Goal: Task Accomplishment & Management: Use online tool/utility

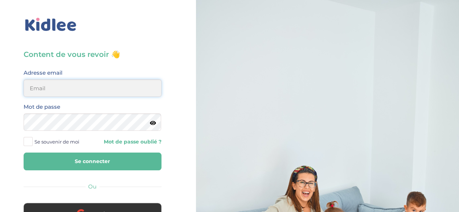
type input "orane.szelag31@gmail.com"
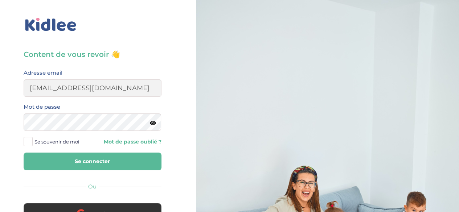
click at [98, 162] on button "Se connecter" at bounding box center [93, 162] width 138 height 18
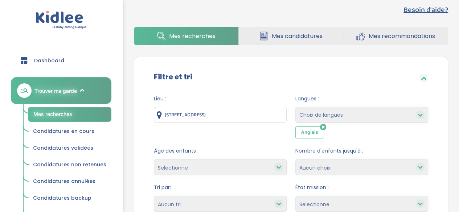
scroll to position [22, 0]
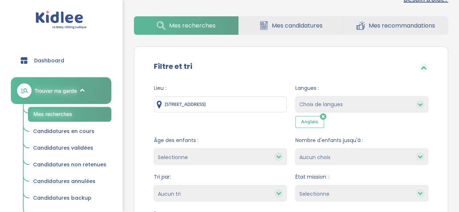
click at [206, 103] on input "32 Rue de la Liberté, Vincennes, France" at bounding box center [220, 104] width 133 height 16
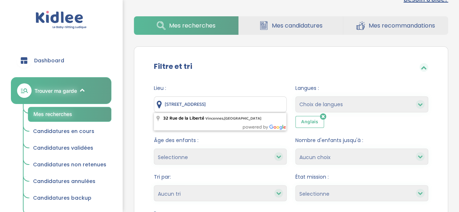
drag, startPoint x: 275, startPoint y: 105, endPoint x: 89, endPoint y: 106, distance: 185.3
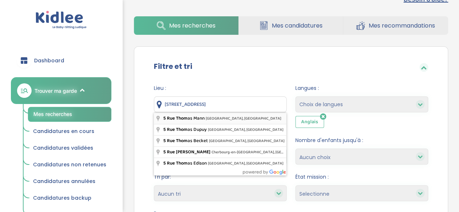
type input "[STREET_ADDRESS][PERSON_NAME]"
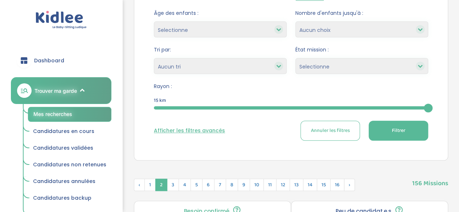
scroll to position [152, 0]
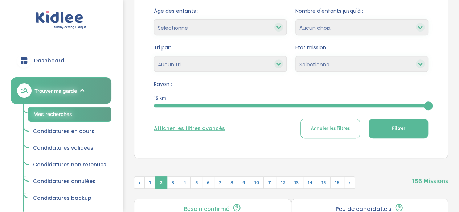
click at [391, 129] on span "Filtrer" at bounding box center [397, 129] width 13 height 8
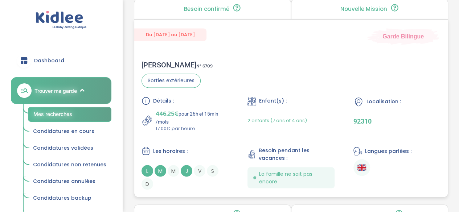
scroll to position [558, 0]
drag, startPoint x: 156, startPoint y: 65, endPoint x: 329, endPoint y: 51, distance: 173.2
click at [329, 53] on div "Chloé B . N° 6709 Sorties extérieures Détails : 446.25€ pour 26h et 15min /mois…" at bounding box center [290, 125] width 313 height 144
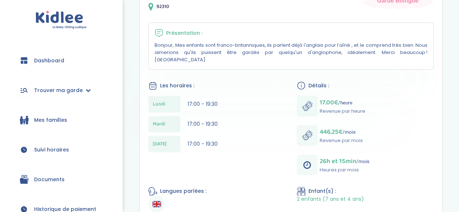
scroll to position [148, 0]
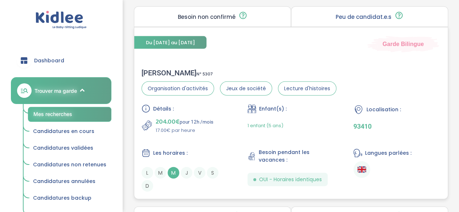
scroll to position [771, 0]
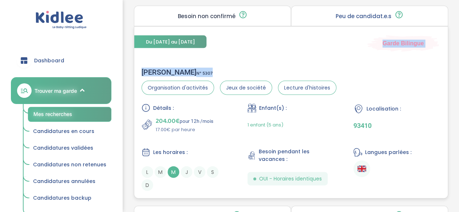
drag, startPoint x: 164, startPoint y: 66, endPoint x: 337, endPoint y: 58, distance: 172.8
click at [337, 58] on div "Du [DATE] au [DATE] Garde Bilingue Samia Y . N° 5307 Organisation d'activités J…" at bounding box center [291, 112] width 314 height 172
click at [337, 61] on div "Samia Y . N° 5307 Organisation d'activités Jeux de société Lecture d'histoires …" at bounding box center [290, 130] width 313 height 138
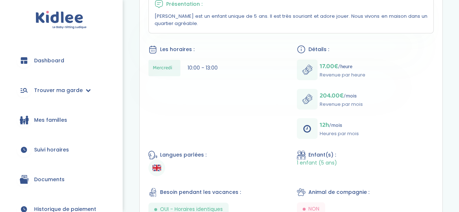
scroll to position [176, 0]
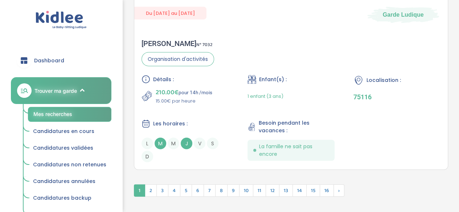
scroll to position [2217, 0]
drag, startPoint x: 175, startPoint y: 37, endPoint x: 349, endPoint y: 35, distance: 174.1
click at [349, 35] on div "Sophie D . N° 7032 Organisation d'activités Détails : 210.00€ pour 14h /mois 15…" at bounding box center [290, 101] width 313 height 138
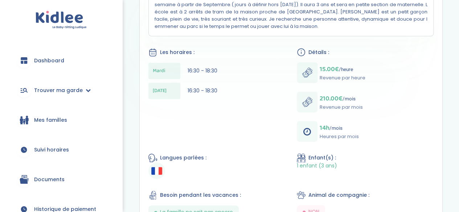
scroll to position [196, 0]
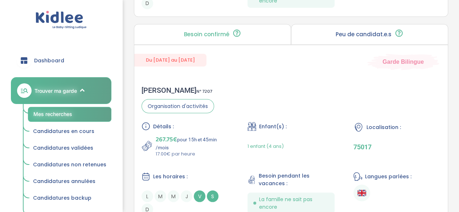
scroll to position [1964, 0]
click at [161, 85] on div "Sabah F . N° 7207" at bounding box center [177, 89] width 73 height 9
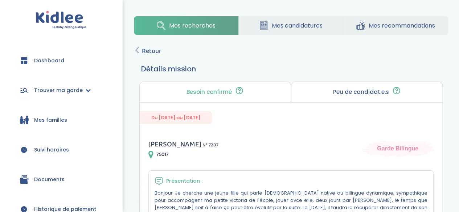
scroll to position [0, 0]
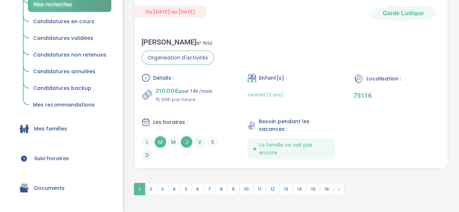
scroll to position [2219, 0]
click at [147, 184] on span "2" at bounding box center [151, 188] width 12 height 12
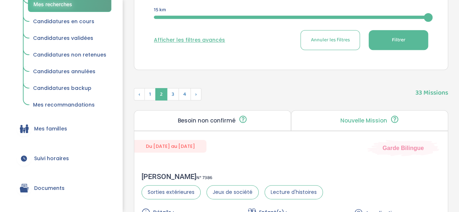
scroll to position [244, 0]
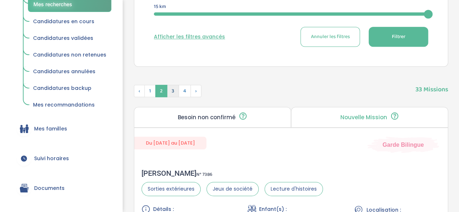
click at [172, 91] on span "3" at bounding box center [173, 91] width 12 height 12
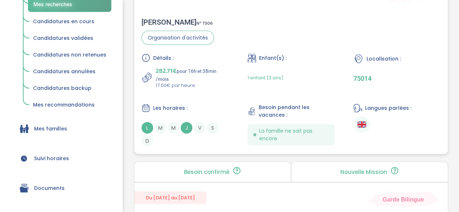
scroll to position [776, 0]
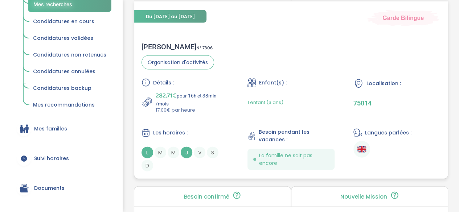
drag, startPoint x: 153, startPoint y: 46, endPoint x: 365, endPoint y: 32, distance: 212.6
click at [365, 32] on div "Du 03-10-2025 au 30-06-2026 Garde Bilingue Chloé P . N° 7306 Organisation d'act…" at bounding box center [291, 90] width 314 height 178
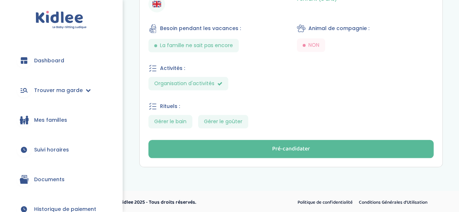
scroll to position [355, 0]
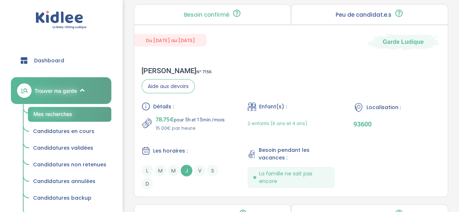
scroll to position [758, 0]
drag, startPoint x: 166, startPoint y: 68, endPoint x: 328, endPoint y: 132, distance: 174.3
click at [328, 132] on div "Du [DATE] au [DATE] Garde [PERSON_NAME] N° 7156 Aide aux devoirs Détails : 78.7…" at bounding box center [291, 112] width 314 height 172
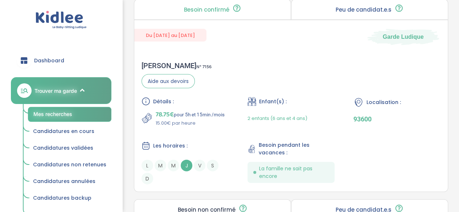
drag, startPoint x: 188, startPoint y: 63, endPoint x: 456, endPoint y: 169, distance: 287.8
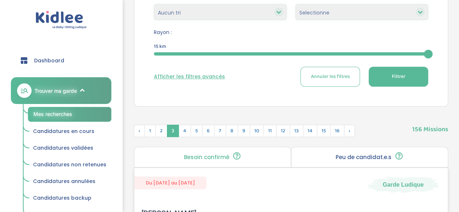
scroll to position [281, 0]
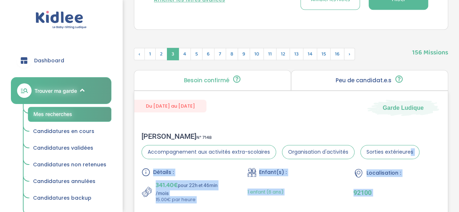
drag, startPoint x: 366, startPoint y: 42, endPoint x: 406, endPoint y: 150, distance: 115.4
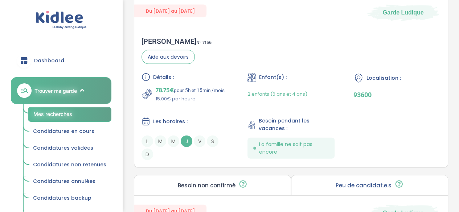
scroll to position [788, 0]
click at [210, 39] on div "Marjorie C . N° 7156 Aide aux devoirs Détails : 78.75€ pour 5h et 15min /mois 1…" at bounding box center [290, 99] width 313 height 138
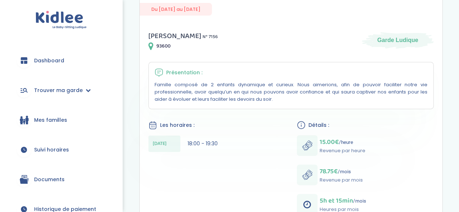
scroll to position [108, 0]
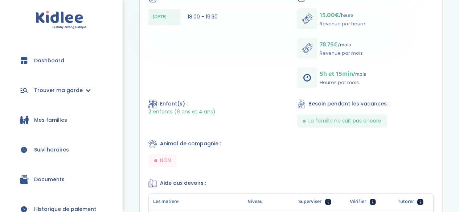
click at [210, 39] on div "[PERSON_NAME] N° 7156 93600 Garde Ludique Présentation : Famille composé de 2 e…" at bounding box center [291, 153] width 302 height 519
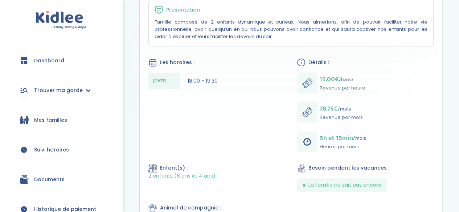
scroll to position [165, 0]
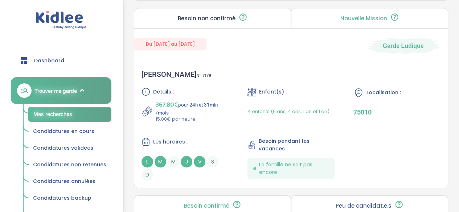
scroll to position [1571, 0]
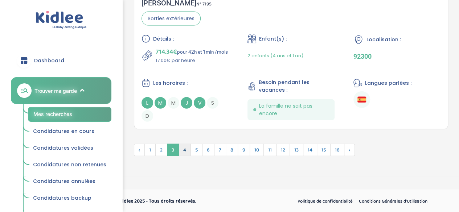
click at [182, 152] on span "4" at bounding box center [184, 150] width 12 height 12
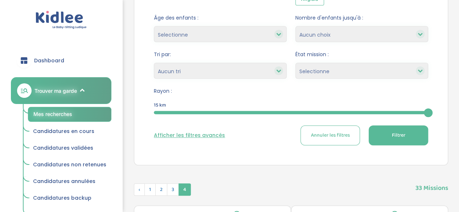
scroll to position [200, 0]
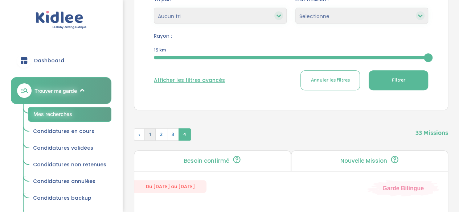
click at [148, 135] on span "1" at bounding box center [149, 134] width 11 height 12
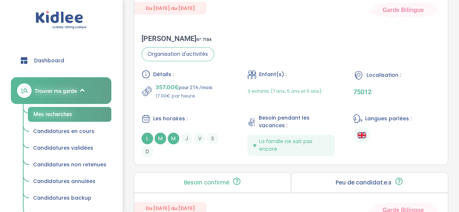
scroll to position [1409, 0]
click at [234, 38] on div "Vanessa E . N° 7184 Organisation d'activités Détails : 357.00€ pour 21h /mois 1…" at bounding box center [290, 95] width 313 height 138
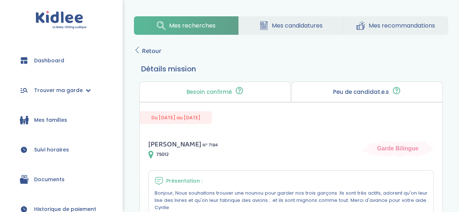
click at [62, 124] on link "Mes familles" at bounding box center [61, 120] width 100 height 26
